Goal: Entertainment & Leisure: Consume media (video, audio)

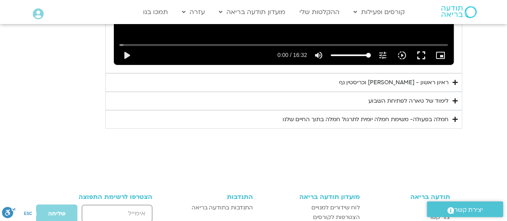
scroll to position [1011, 0]
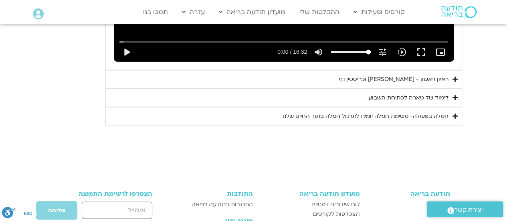
click at [454, 76] on icon "Accordion. Open links with Enter or Space, close with Escape, and navigate with…" at bounding box center [454, 79] width 5 height 6
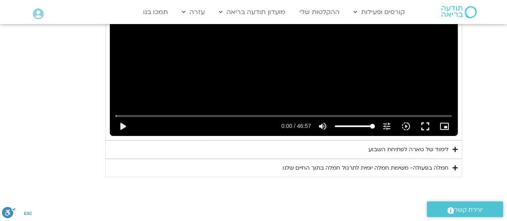
scroll to position [1171, 0]
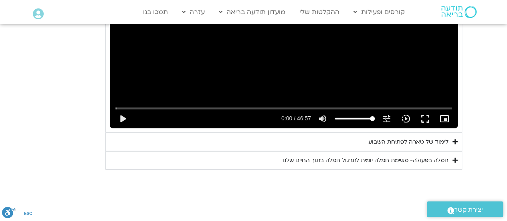
click at [452, 139] on icon "Accordion. Open links with Enter or Space, close with Escape, and navigate with…" at bounding box center [454, 142] width 5 height 6
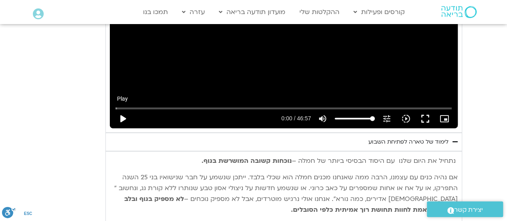
click at [123, 109] on button "play_arrow" at bounding box center [122, 118] width 19 height 19
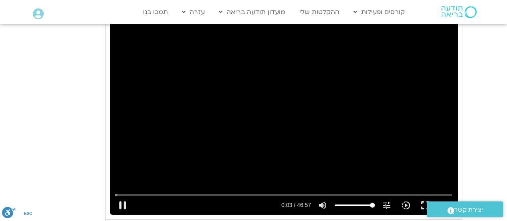
scroll to position [1131, 0]
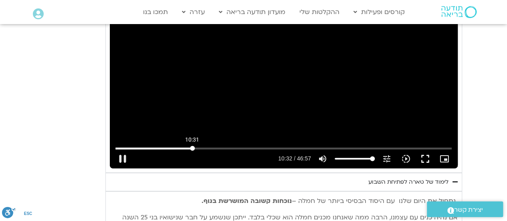
click at [192, 146] on input "Seek" at bounding box center [283, 148] width 336 height 5
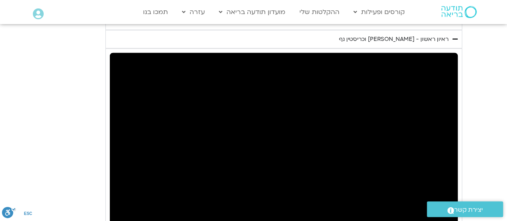
scroll to position [1091, 0]
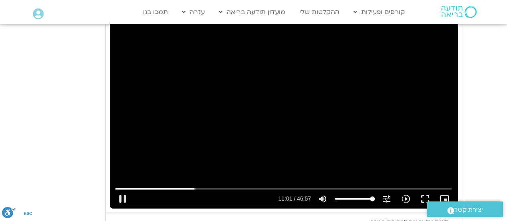
type input "662.130783"
type input "98.1297348484849"
type input "662.147707"
type input "94.3418560606061"
type input "662.164008"
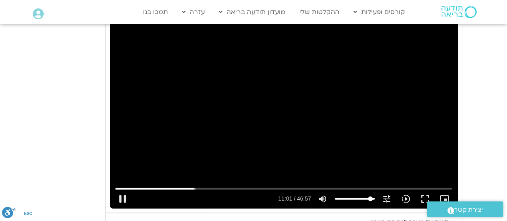
type input "91.311553030303"
type input "662.180751"
type input "87.5236742424242"
type input "662.197532"
type input "85.250946969697"
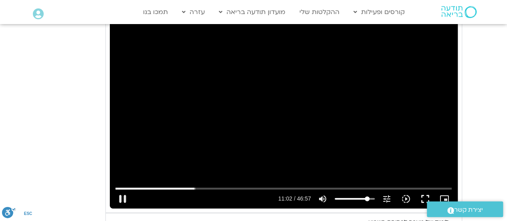
type input "662.213499"
type input "83.7357954545455"
type input "662.233773"
type input "82.9782196969697"
type input "662.247716"
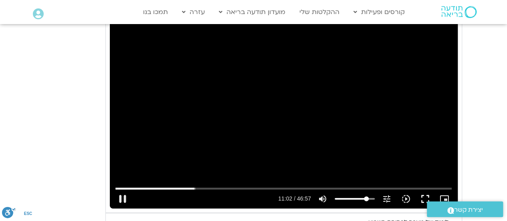
type input "82.2206439393939"
type input "662.297157"
type input "81.4630681818182"
type input "662.397667"
type input "80.7054924242424"
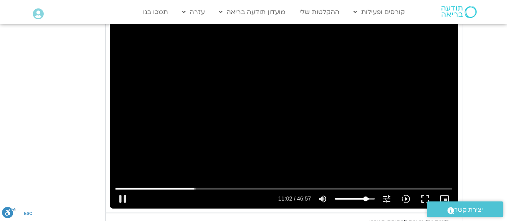
type input "662.447668"
type input "79.9479166666667"
type input "662.464075"
type input "79.1903409090909"
type input "662.480992"
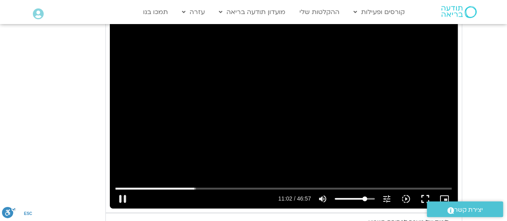
type input "78.4327651515152"
type input "662.497619"
type input "77.6751893939394"
type input "662.514371"
type input "76.9176136363636"
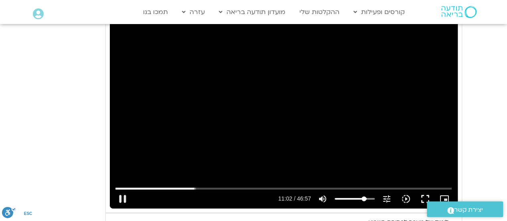
type input "662.53193"
type input "75.4024621212121"
type input "662.547461"
type input "73.8873106060606"
type input "662.564267"
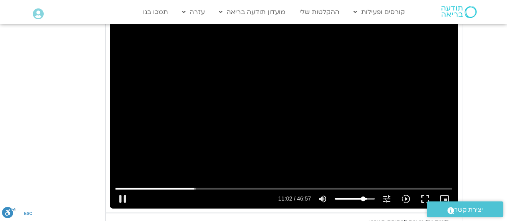
type input "73.1297348484849"
type input "662.580694"
type input "71.6145833333333"
type input "662.61444"
type input "70.8570075757576"
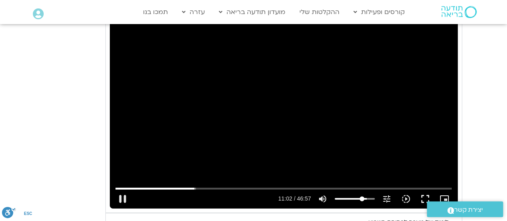
type input "662.631134"
type input "70.0994318181818"
type input "662.64752"
type input "68.5842803030303"
type input "662.664387"
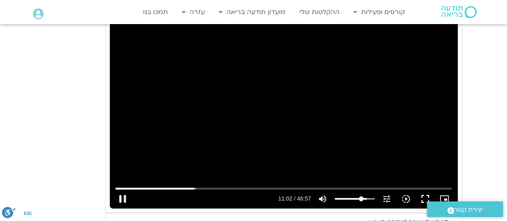
type input "66.311553030303"
type input "662.697198"
type input "64.7964015151515"
type input "662.715025"
type input "64.0388257575758"
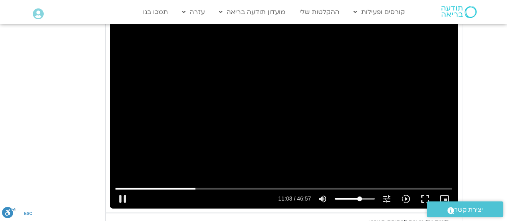
type input "663.277684"
drag, startPoint x: 372, startPoint y: 186, endPoint x: 359, endPoint y: 186, distance: 12.4
type input "64.0388257575758"
click at [359, 196] on input "Volume" at bounding box center [355, 198] width 40 height 5
click at [124, 189] on button "pause" at bounding box center [122, 198] width 19 height 19
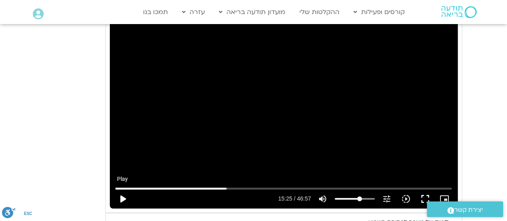
click at [123, 189] on button "play_arrow" at bounding box center [122, 198] width 19 height 19
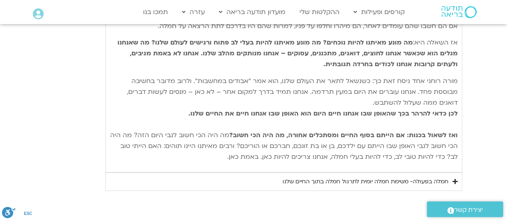
scroll to position [1411, 0]
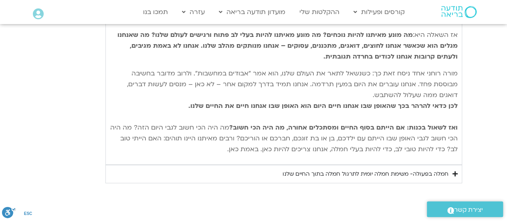
click at [288, 169] on div "חמלה בפעולה- משימת חמלה יומית לתרגול חמלה בתוך החיים שלנו" at bounding box center [366, 174] width 166 height 10
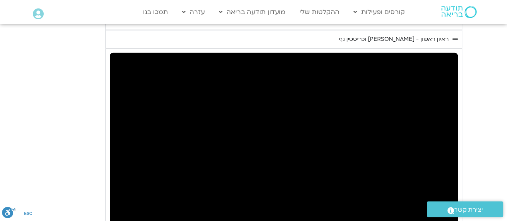
scroll to position [1091, 0]
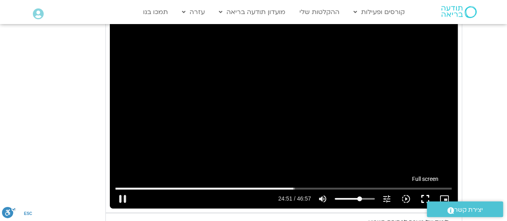
click at [425, 189] on button "fullscreen" at bounding box center [425, 198] width 19 height 19
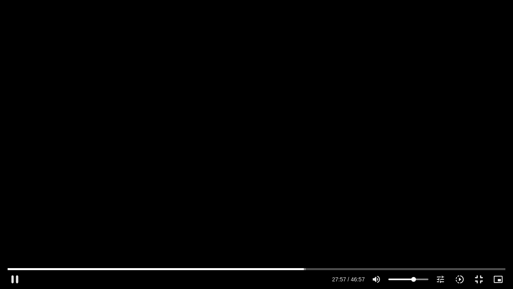
click at [324, 133] on div "Skip Ad 44:14 pause 27:57 / 46:57 volume_up Mute tune Resolution Auto 720p slow…" at bounding box center [256, 144] width 513 height 289
click at [16, 220] on button "play_arrow" at bounding box center [14, 278] width 19 height 19
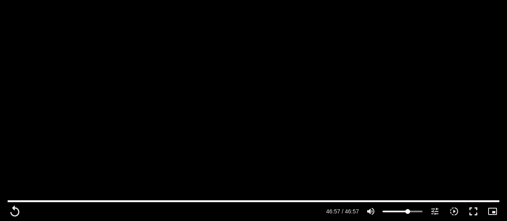
scroll to position [1699, 0]
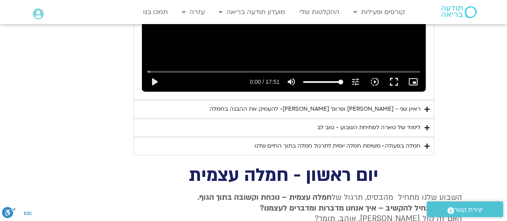
scroll to position [577, 0]
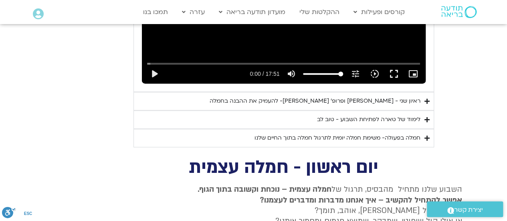
click at [426, 135] on icon "Accordion. Open links with Enter or Space, close with Escape, and navigate with…" at bounding box center [426, 138] width 5 height 6
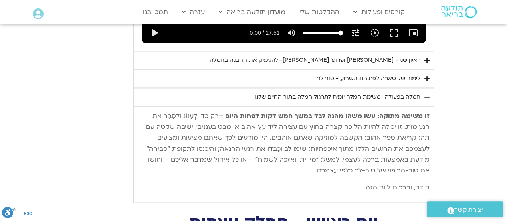
scroll to position [657, 0]
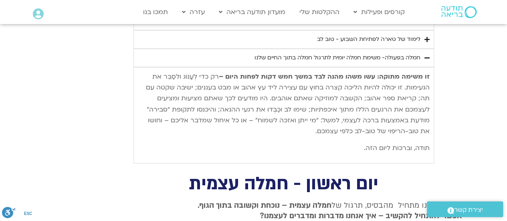
click at [424, 36] on icon "Accordion. Open links with Enter or Space, close with Escape, and navigate with…" at bounding box center [426, 39] width 5 height 6
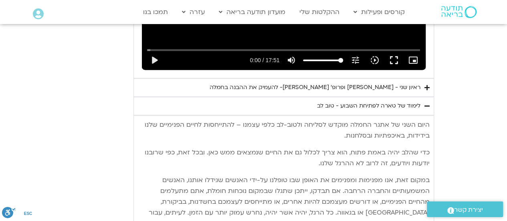
scroll to position [577, 0]
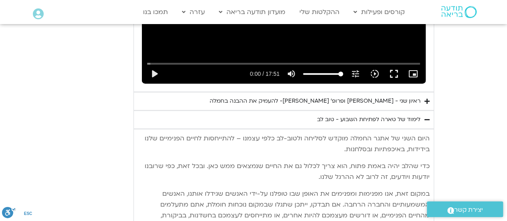
click at [429, 98] on icon "Accordion. Open links with Enter or Space, close with Escape, and navigate with…" at bounding box center [426, 101] width 5 height 6
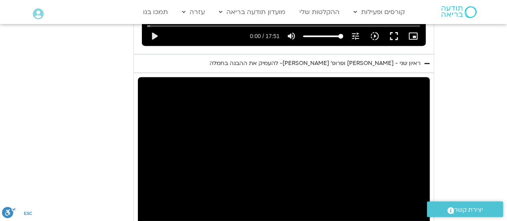
scroll to position [697, 0]
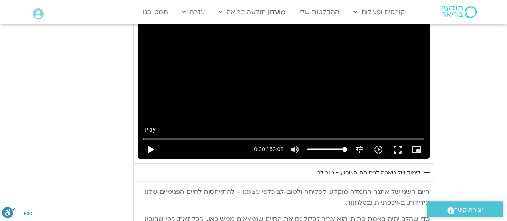
click at [147, 139] on button "play_arrow" at bounding box center [150, 148] width 19 height 19
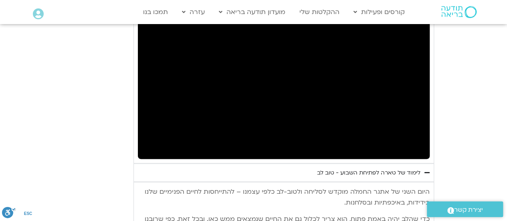
type input "2817.733333"
type input "0.715001"
type input "2817.733333"
type input "0.852783"
type input "2817.733333"
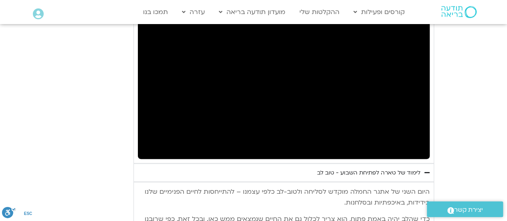
type input "0.89766"
type input "2817.733333"
type input "1.364714"
type input "2817.733333"
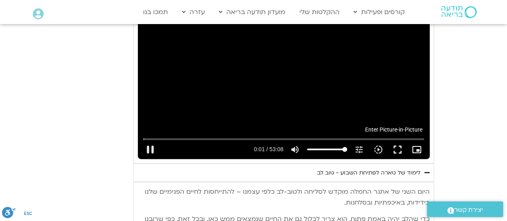
type input "1.512195"
type input "2817.733333"
type input "1.645694"
type input "2817.733333"
type input "1.697429"
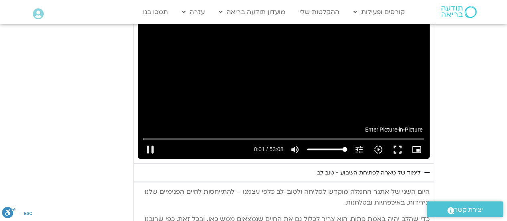
type input "2817.733333"
type input "1.904399"
type input "2817.733333"
type input "2.035422"
type input "2817.733333"
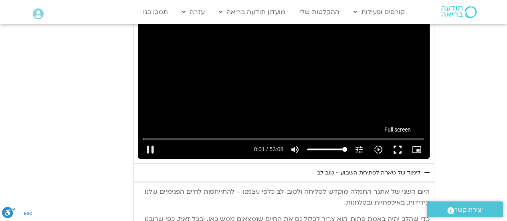
type input "2.169163"
type input "2817.733333"
type input "2.267902"
type input "2817.733333"
type input "2.426108"
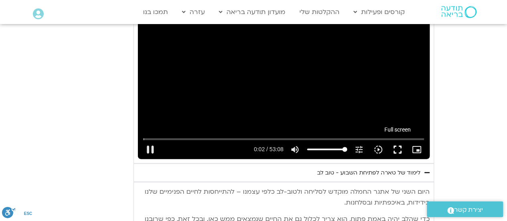
type input "2817.733333"
type input "2.549107"
type input "2817.733333"
type input "2.581063"
type input "2817.733333"
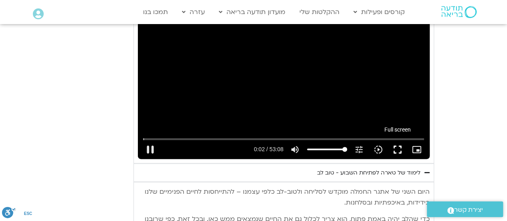
type input "2.71552"
type input "2817.733333"
type input "2.842629"
type input "2817.733333"
type input "2.976246"
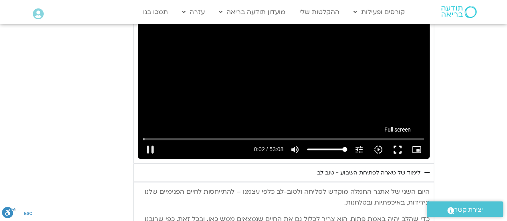
type input "2817.733333"
type input "3.107196"
type input "2817.733333"
type input "3.243518"
type input "2817.733333"
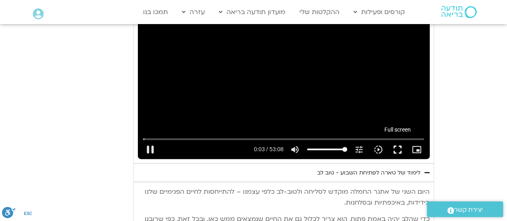
type input "3.375782"
type input "2817.733333"
click at [400, 139] on button "fullscreen" at bounding box center [397, 148] width 19 height 19
type input "3.587249"
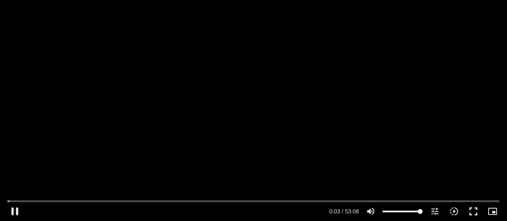
type input "2817.733333"
type input "3.636215"
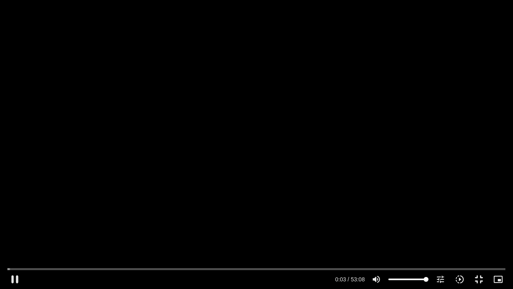
type input "2817.733333"
type input "3.77524"
type input "2817.733333"
type input "4.038166"
type input "2817.733333"
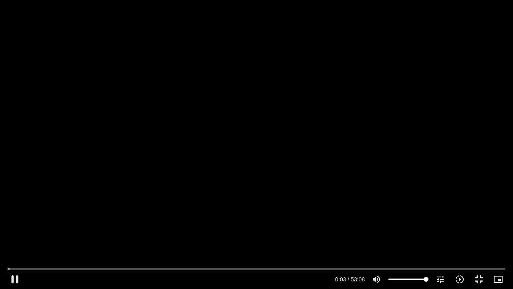
type input "4.175594"
type input "2817.733333"
type input "4.267595"
type input "2817.733333"
type input "4.33077"
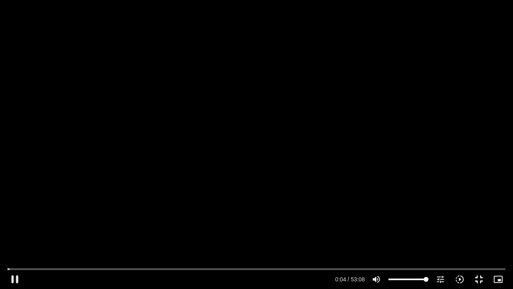
type input "2817.733333"
type input "4.463739"
type input "2817.733333"
type input "4.595461"
type input "2817.733333"
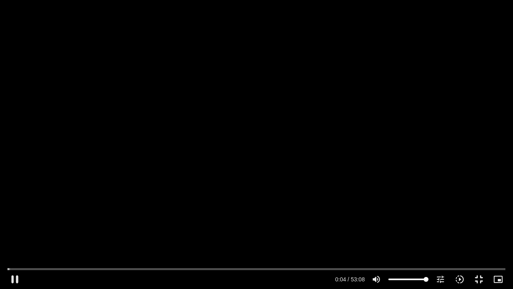
type input "4.732094"
type input "2817.733333"
type input "4.863736"
type input "2817.733333"
type input "4.994444"
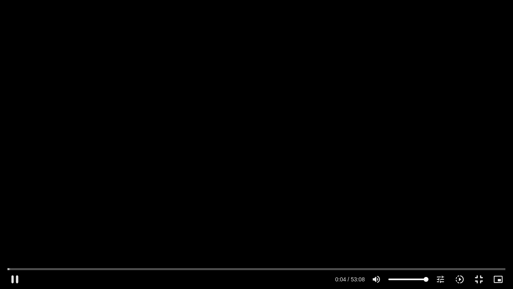
type input "2817.733333"
type input "5.131614"
type input "2817.733333"
type input "5.259319"
type input "2817.733333"
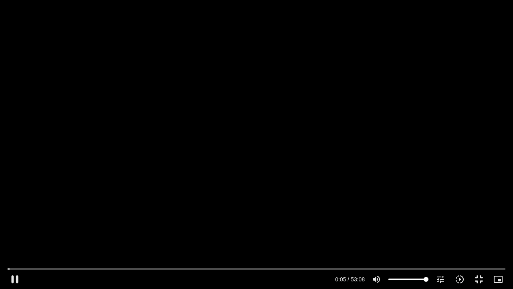
type input "5.394417"
type input "2817.733333"
type input "5.524773"
type input "2817.733333"
type input "5.654829"
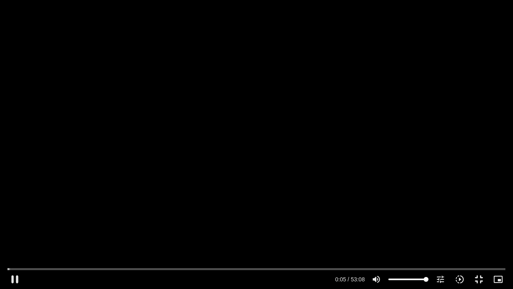
type input "2817.733333"
type input "5.78578"
type input "2817.733333"
type input "5.916875"
type input "2817.733333"
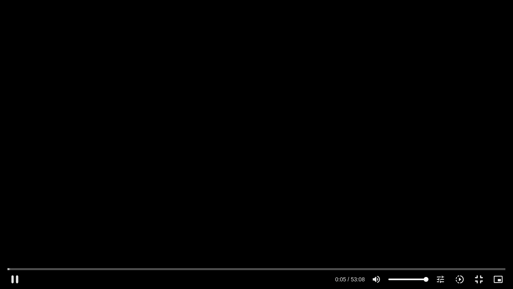
type input "6.055821"
type input "2817.733333"
type input "6.185839"
type input "2817.733333"
type input "6.319014"
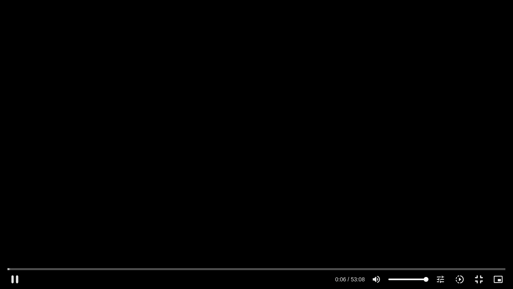
type input "2817.733333"
type input "6.452344"
type input "2817.733333"
type input "6.587702"
type input "2817.733333"
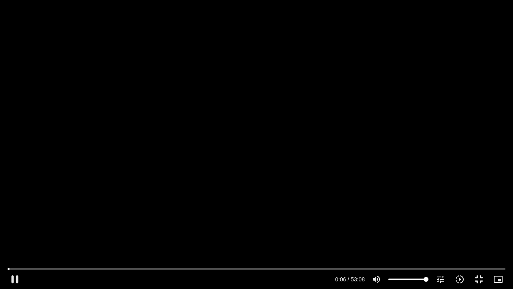
type input "6.718456"
type input "2817.733333"
type input "6.863889"
type input "2817.733333"
type input "6.996548"
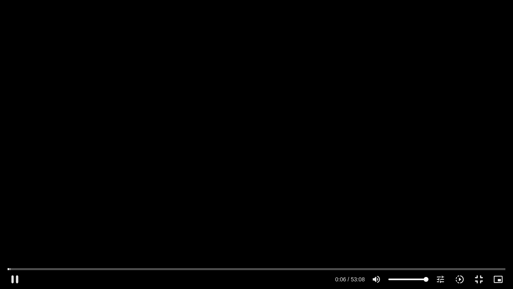
type input "2817.733333"
type input "7.135067"
type input "2817.733333"
type input "7.266531"
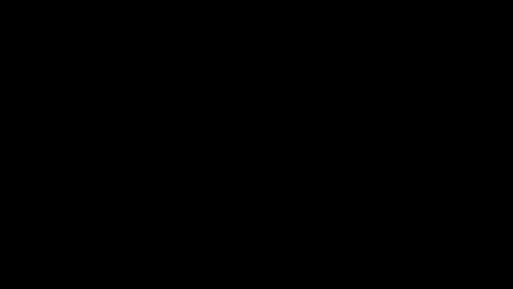
type input "2817.733333"
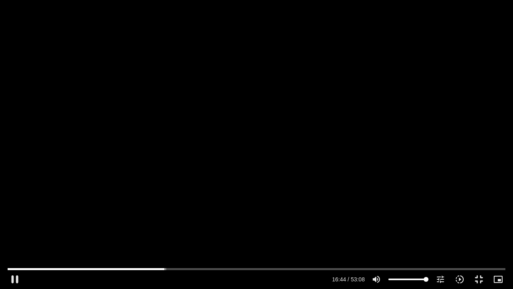
type input "1004.956412"
type input "2817.733333"
type input "1005.09115"
type input "2817.733333"
type input "1005.224456"
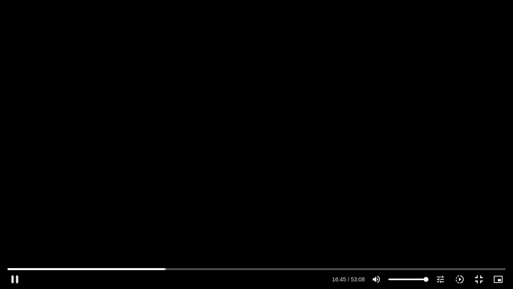
type input "2817.733333"
type input "1005.341139"
type input "2817.733333"
type input "1005.390005"
type input "2817.733333"
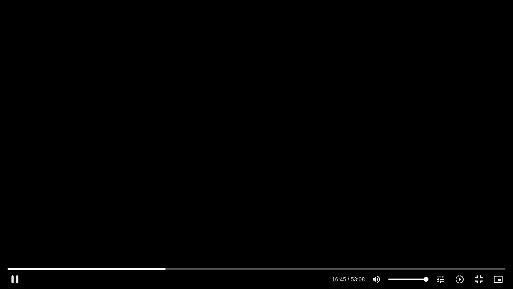
type input "1005.51955"
type input "2817.733333"
type input "1005.654559"
type input "2817.733333"
type input "1005.785609"
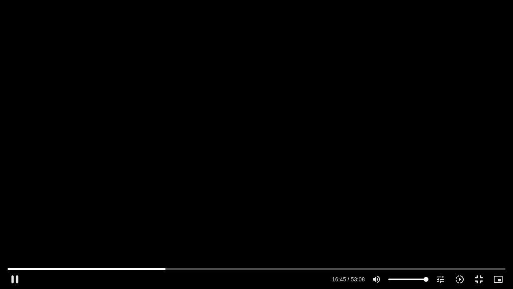
type input "2817.733333"
type input "1005.920091"
type input "2817.733333"
type input "1006.051575"
type input "2817.733333"
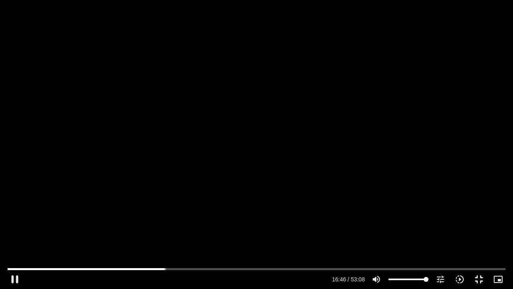
type input "1006.180765"
type input "2817.733333"
type input "1006.308949"
type input "2817.733333"
type input "1006.443263"
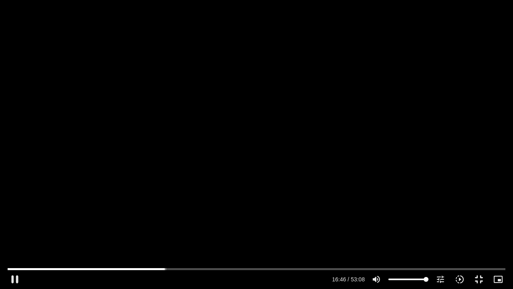
type input "2817.733333"
type input "1006.573159"
type input "2817.733333"
type input "1006.703676"
type input "2817.733333"
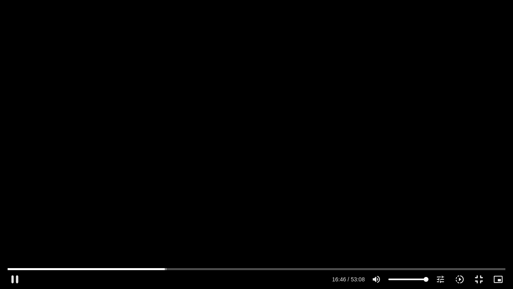
type input "1006.837146"
type input "2817.733333"
type input "1006.965448"
type input "2817.733333"
type input "1007.09543"
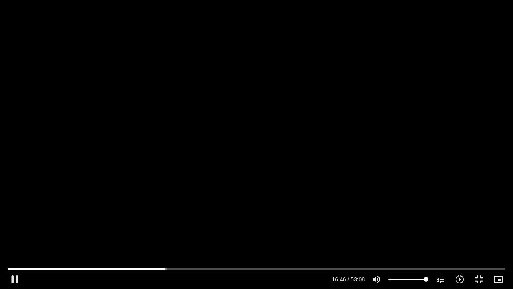
type input "2817.733333"
type input "1007.23005"
type input "2817.733333"
type input "1007.423061"
type input "2817.733333"
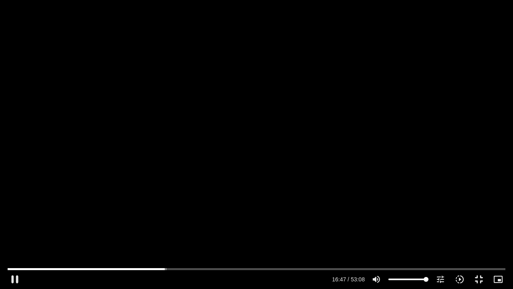
type input "1007.492887"
type input "2817.733333"
type input "1007.694013"
type input "2817.733333"
type input "1007.828253"
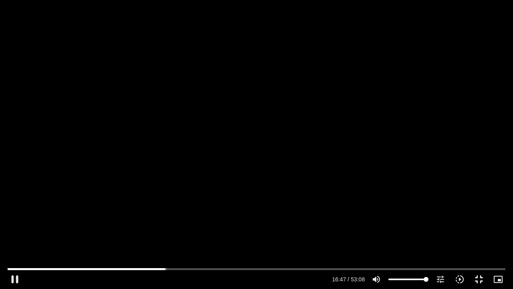
type input "2817.733333"
type input "1007.961284"
type input "2817.733333"
type input "1008.092291"
click at [107, 124] on div "Skip Ad 50:48 pause 29:27 / 53:08 volume_up Mute tune Resolution Auto 720p slow…" at bounding box center [256, 144] width 513 height 289
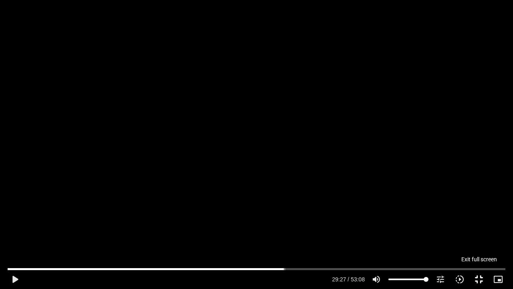
click at [477, 220] on button "fullscreen_exit" at bounding box center [478, 278] width 19 height 19
